Goal: Check status

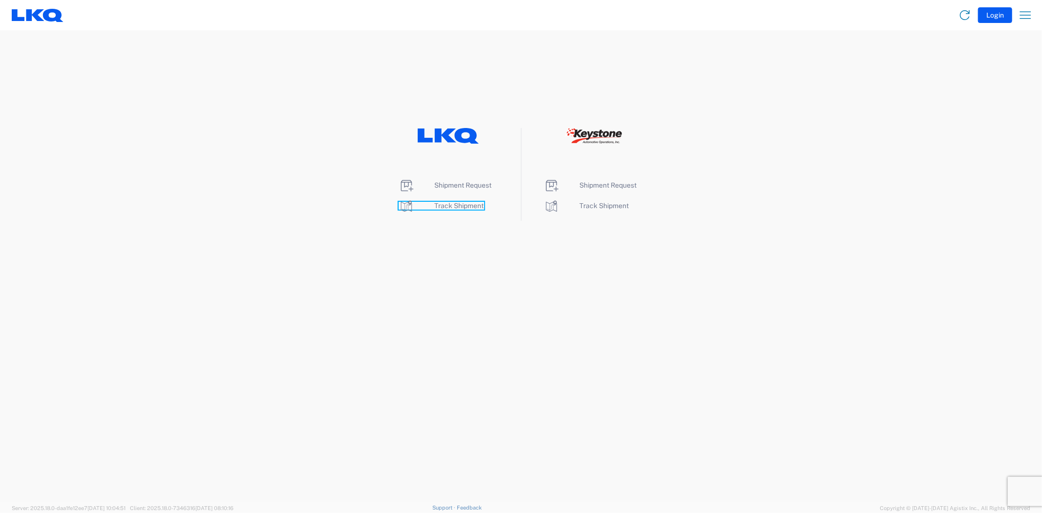
click at [462, 207] on span "Track Shipment" at bounding box center [459, 206] width 49 height 8
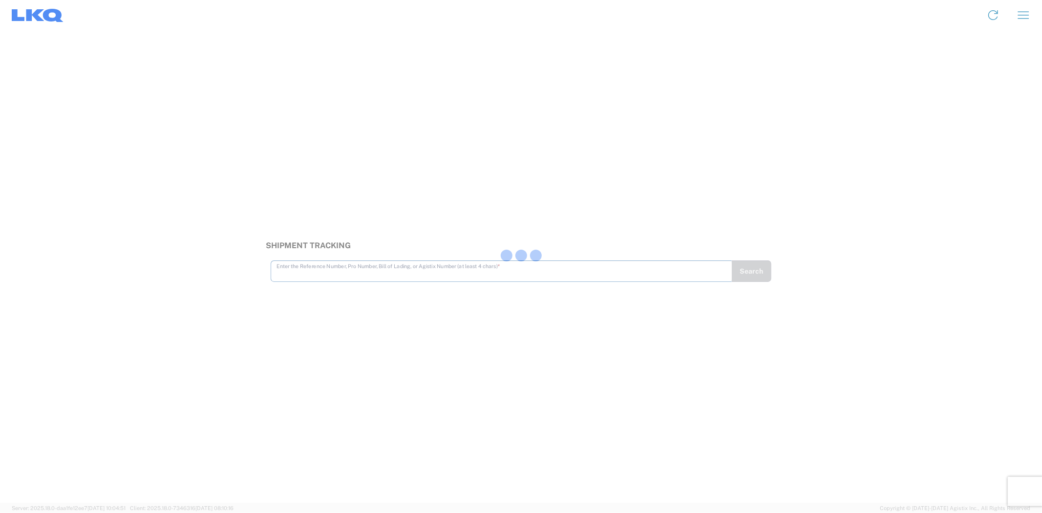
click at [368, 273] on div at bounding box center [521, 256] width 1042 height 513
click at [373, 269] on div at bounding box center [521, 256] width 1042 height 513
click at [373, 269] on input "text" at bounding box center [502, 266] width 451 height 17
type input "56342150"
click at [754, 272] on button "Search" at bounding box center [752, 271] width 40 height 22
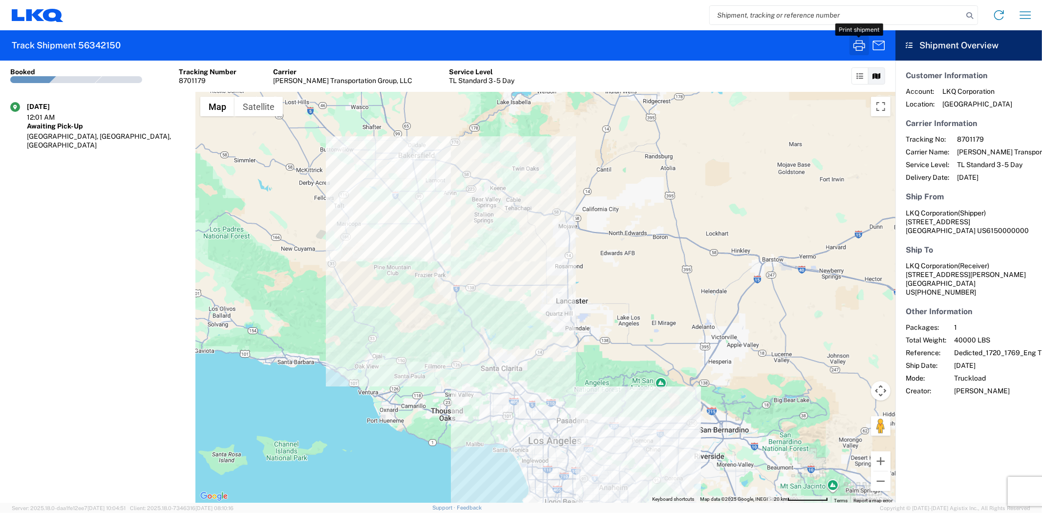
click at [863, 40] on icon "button" at bounding box center [860, 46] width 16 height 16
